Goal: Transaction & Acquisition: Purchase product/service

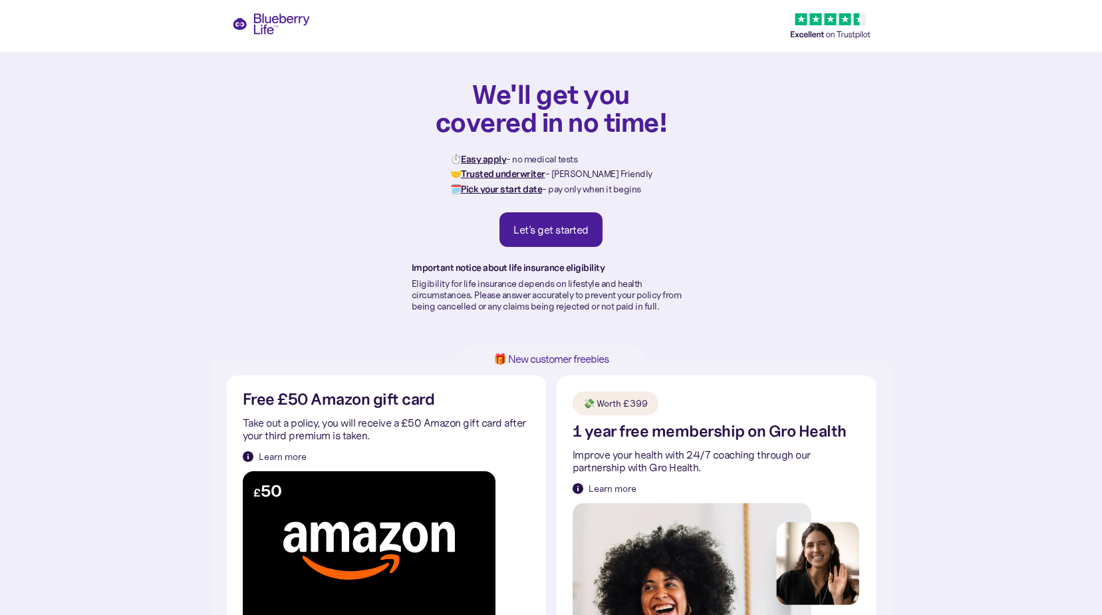
click at [563, 224] on div "Let's get started" at bounding box center [551, 229] width 75 height 13
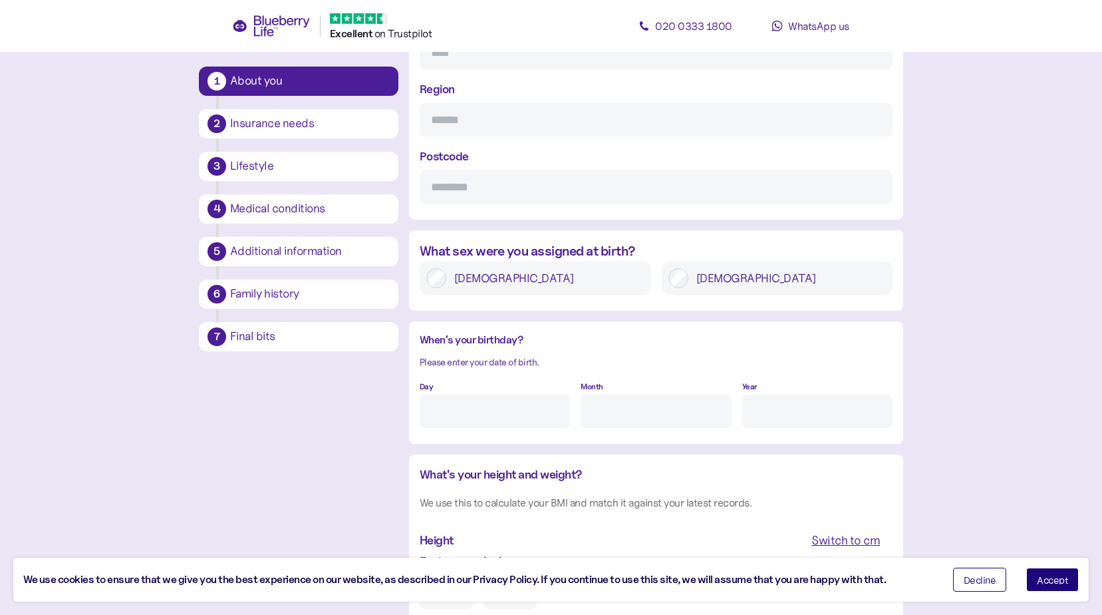
scroll to position [773, 0]
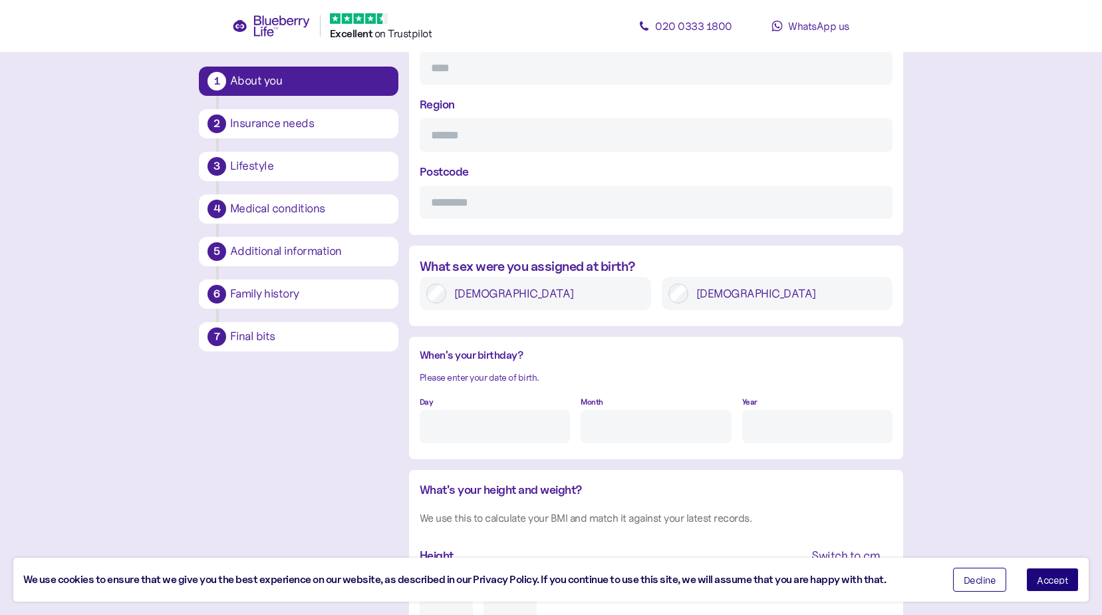
click at [267, 118] on div "Insurance needs" at bounding box center [310, 124] width 160 height 12
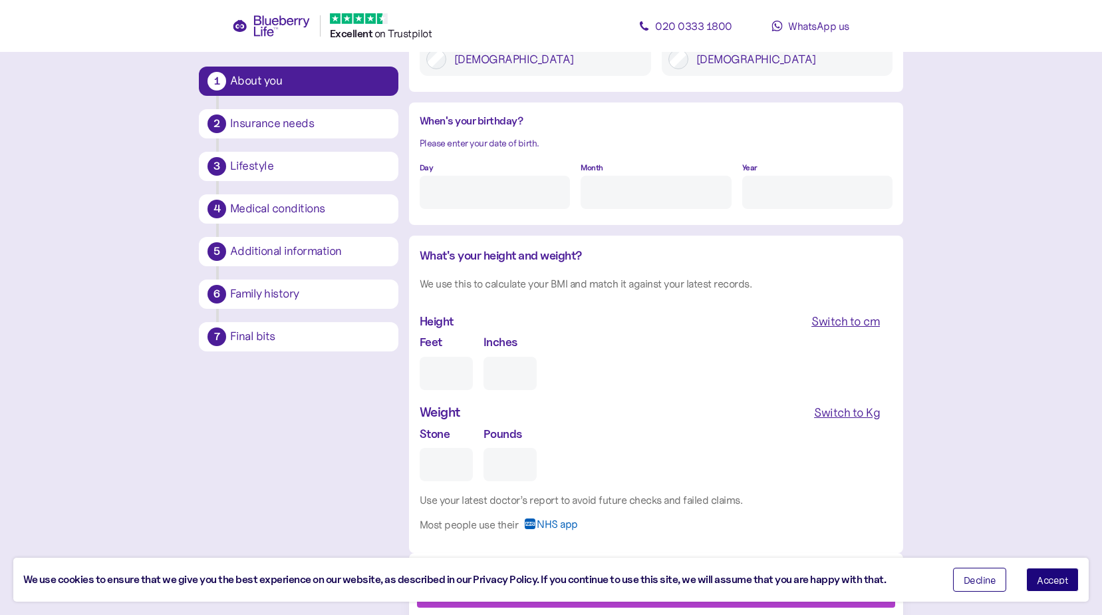
scroll to position [1039, 0]
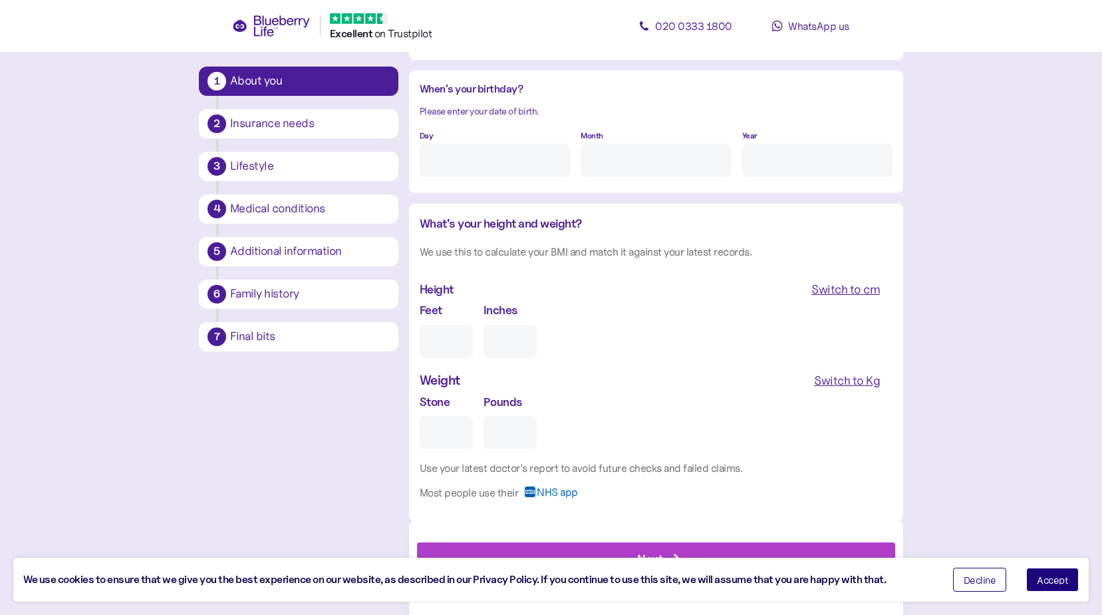
click at [274, 16] on icon at bounding box center [271, 25] width 78 height 21
